Goal: Task Accomplishment & Management: Complete application form

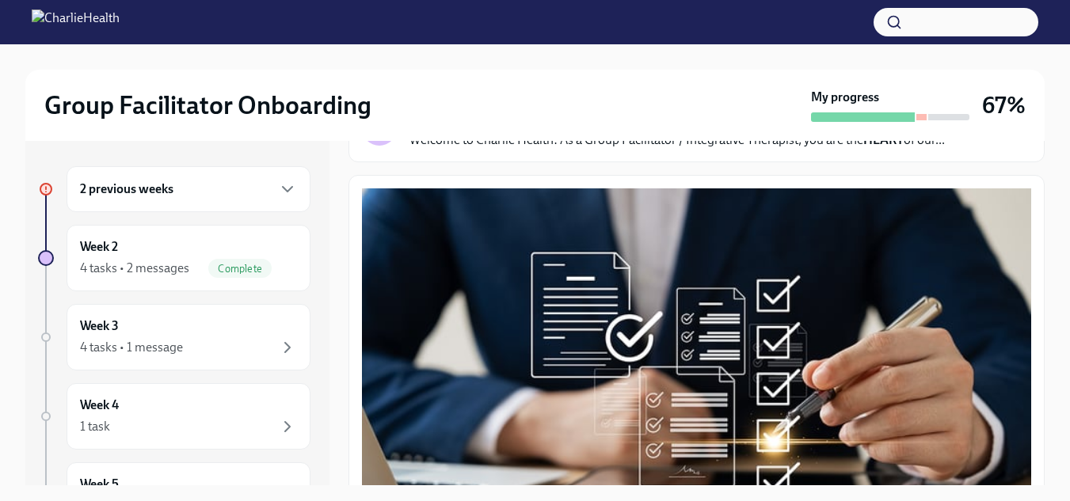
scroll to position [97, 0]
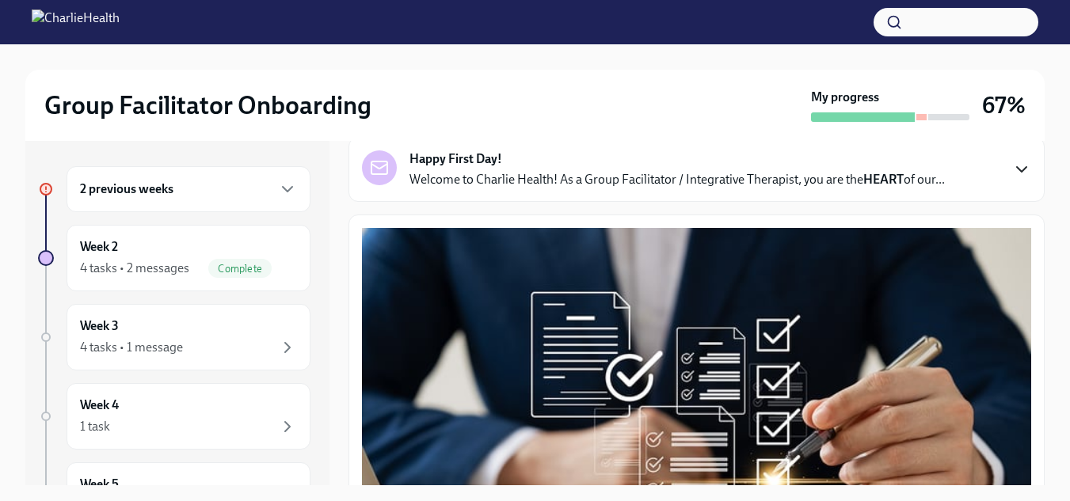
click at [1017, 175] on icon "button" at bounding box center [1021, 169] width 19 height 19
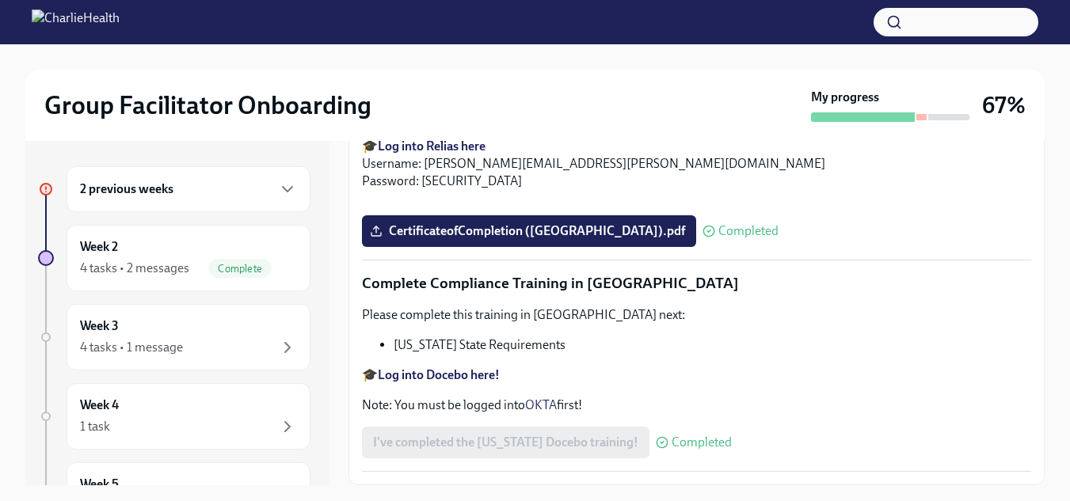
scroll to position [4269, 0]
click at [278, 196] on icon "button" at bounding box center [287, 189] width 19 height 19
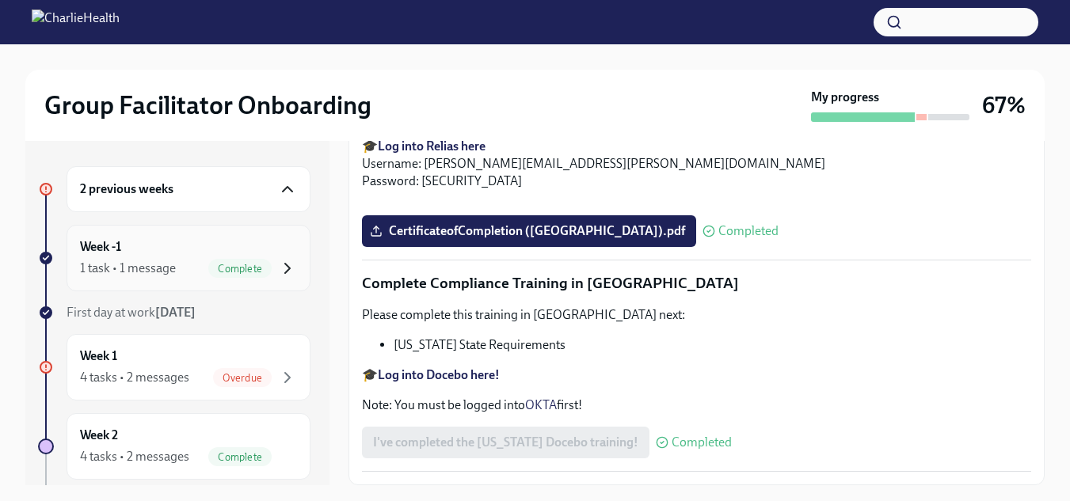
click at [278, 261] on icon "button" at bounding box center [287, 268] width 19 height 19
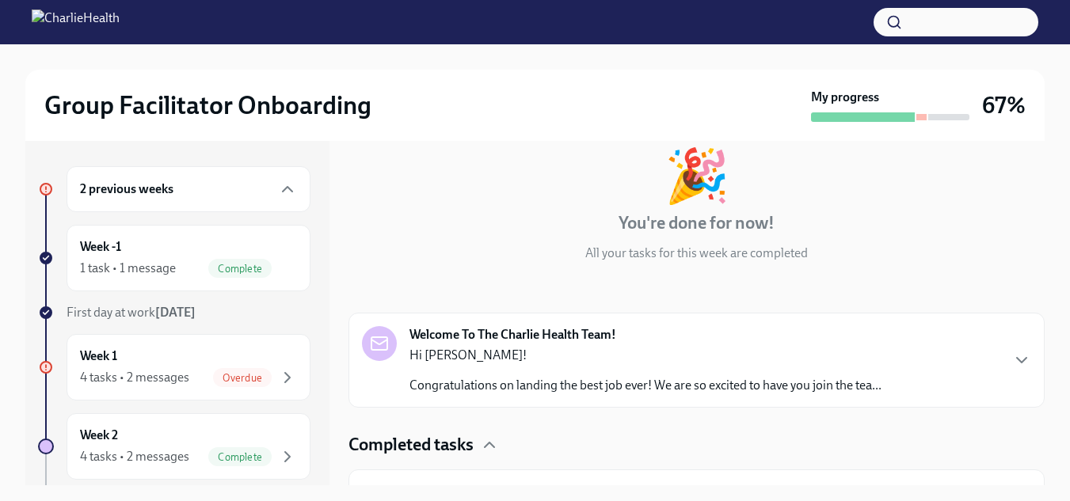
scroll to position [126, 0]
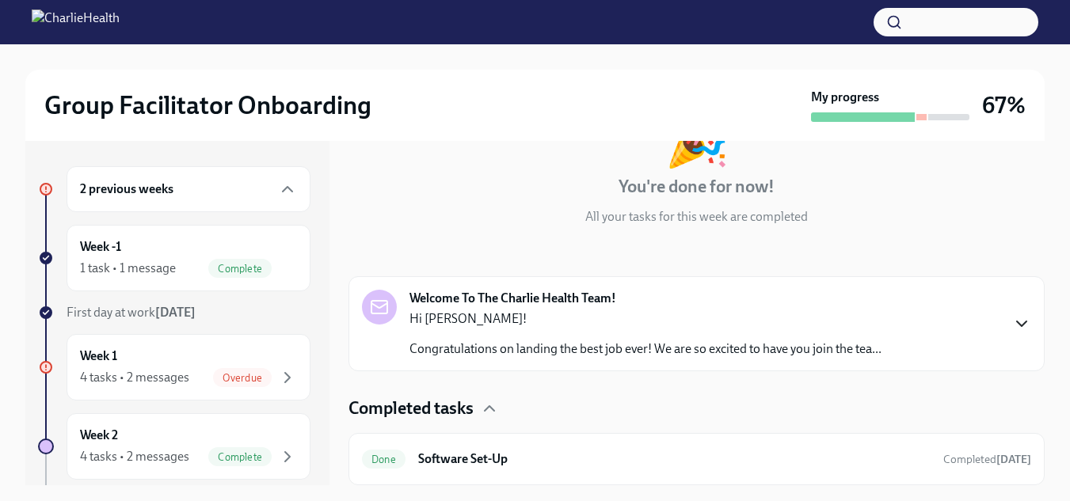
click at [1012, 330] on icon "button" at bounding box center [1021, 323] width 19 height 19
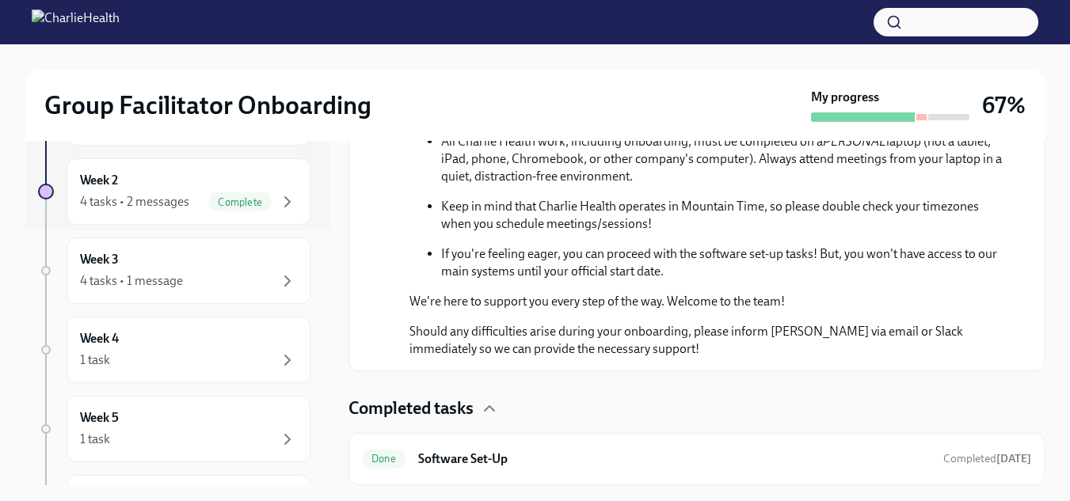
scroll to position [265, 0]
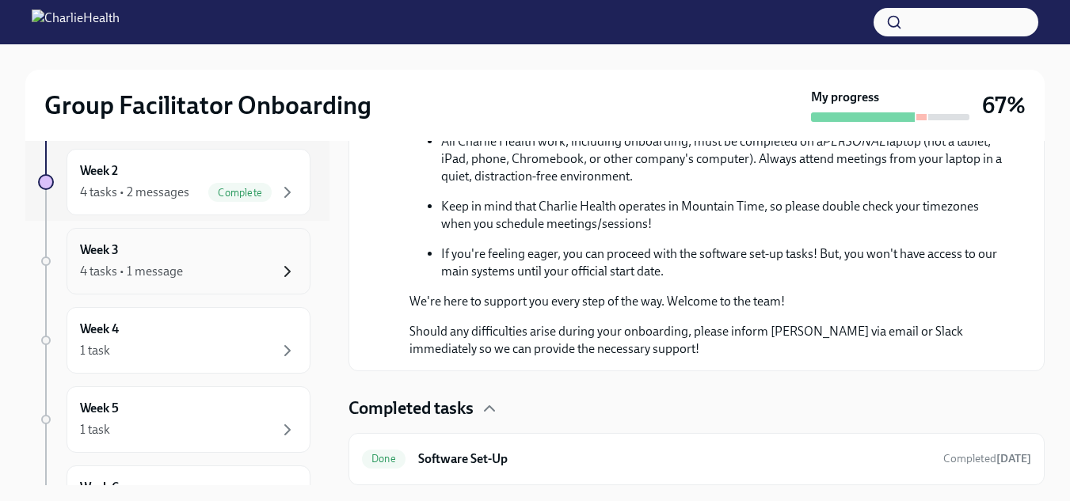
click at [278, 270] on icon "button" at bounding box center [287, 271] width 19 height 19
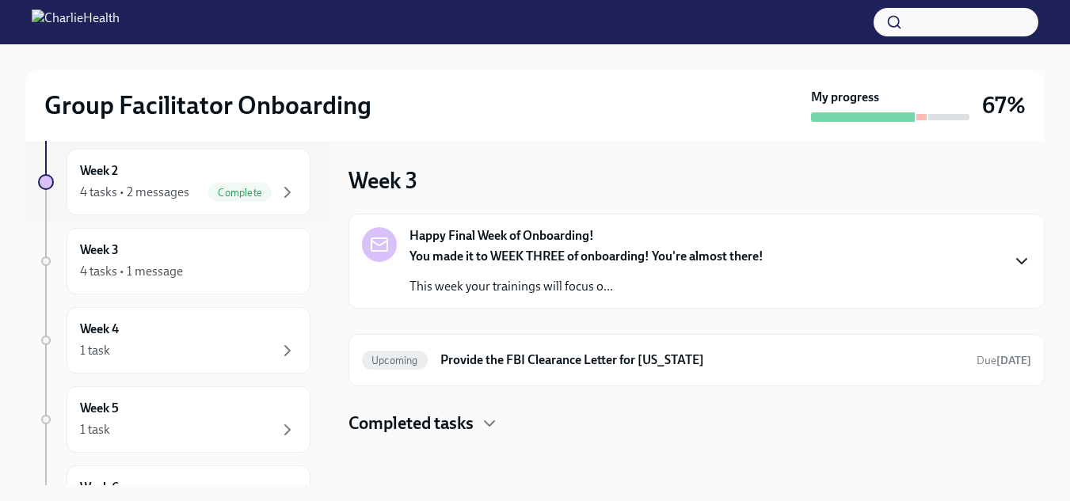
click at [1025, 261] on icon "button" at bounding box center [1022, 261] width 10 height 5
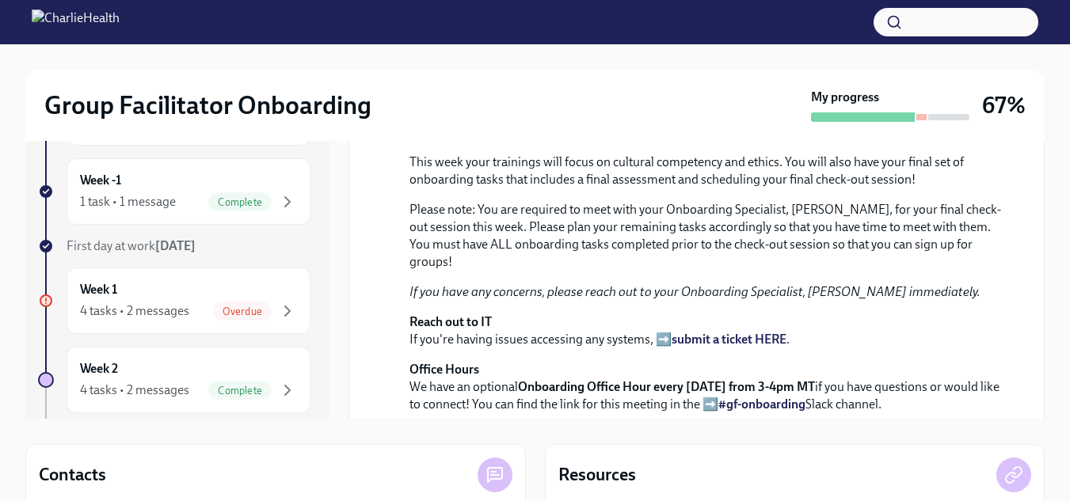
scroll to position [101, 0]
